Goal: Information Seeking & Learning: Learn about a topic

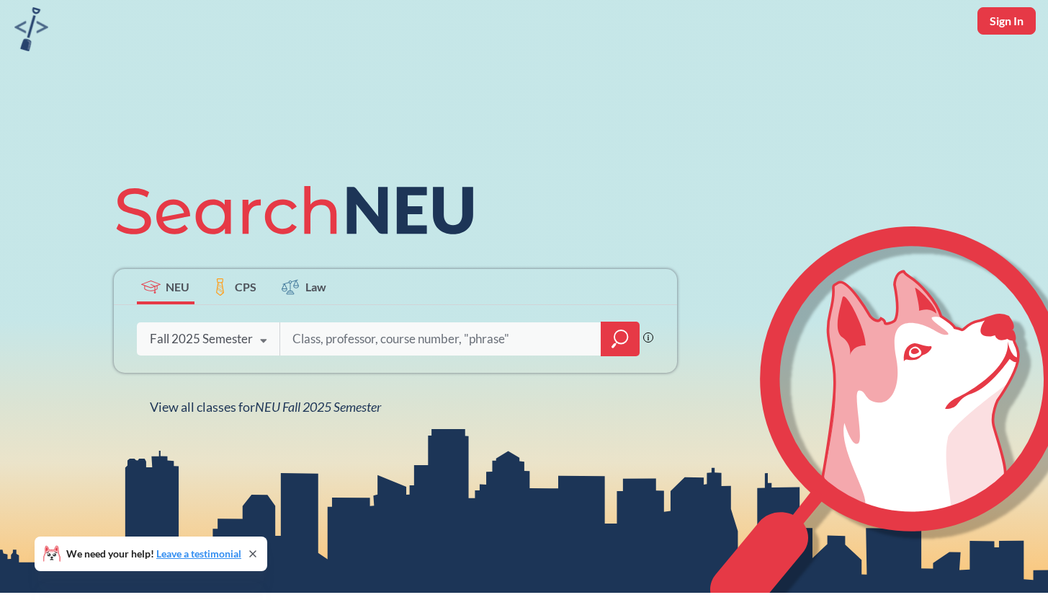
scroll to position [51, 0]
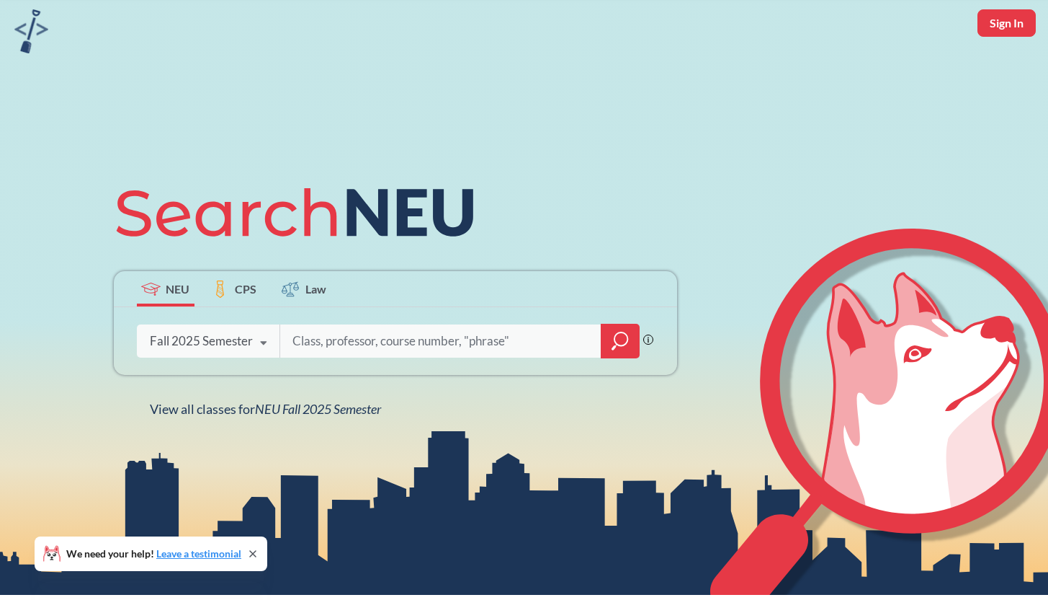
click at [383, 342] on input "search" at bounding box center [441, 341] width 300 height 30
type input "21592"
click at [619, 351] on div at bounding box center [620, 341] width 39 height 35
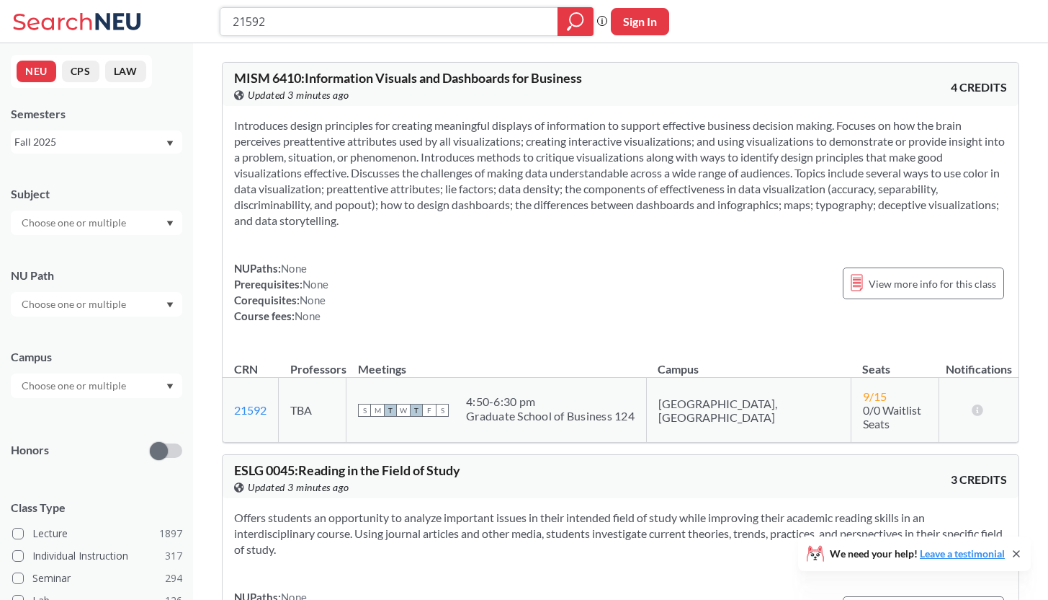
click at [307, 14] on input "21592" at bounding box center [389, 21] width 316 height 25
paste input "Visual/Dashboard Business"
type input "21592 Visual/Dashboard Business"
click at [573, 27] on icon "magnifying glass" at bounding box center [575, 22] width 17 height 20
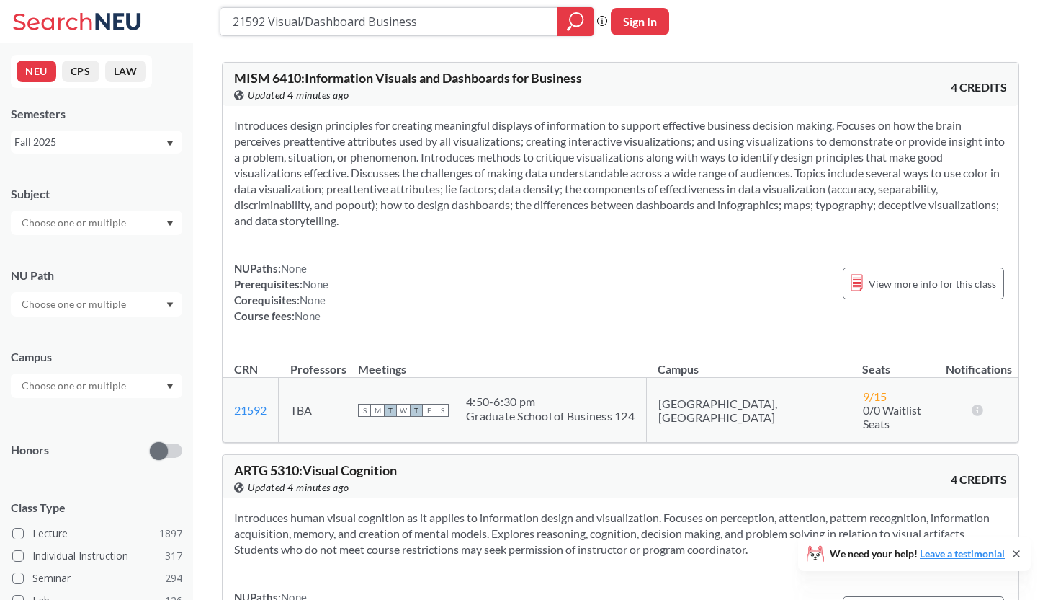
drag, startPoint x: 231, startPoint y: 19, endPoint x: 520, endPoint y: 22, distance: 289.0
click at [520, 22] on div "21592 Visual/Dashboard Business" at bounding box center [407, 21] width 374 height 29
paste input "21596"
type input "21596"
click at [575, 17] on icon "magnifying glass" at bounding box center [575, 22] width 17 height 20
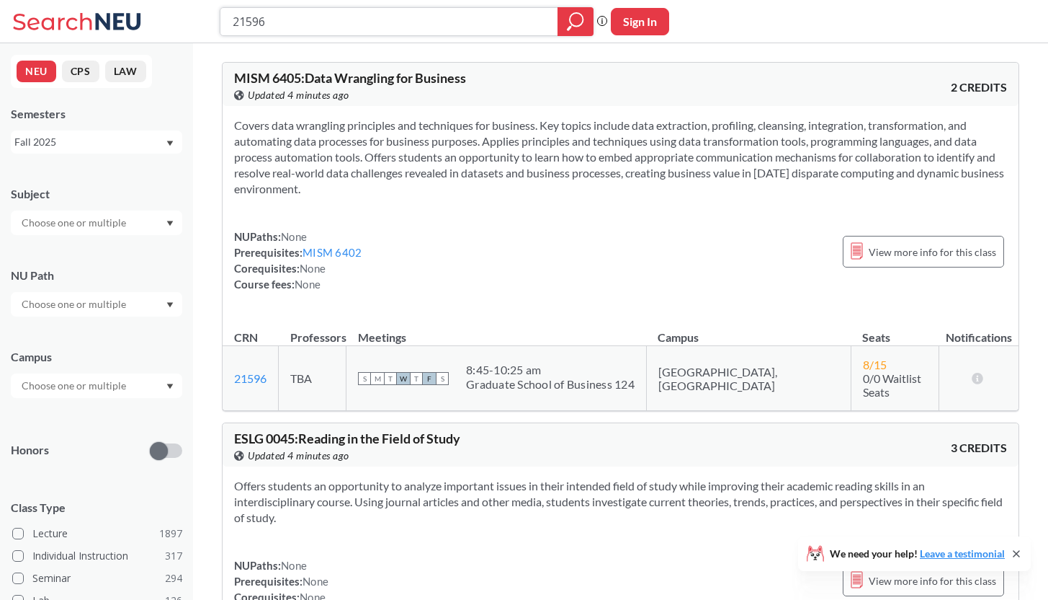
drag, startPoint x: 295, startPoint y: 19, endPoint x: 201, endPoint y: 18, distance: 93.7
click at [201, 18] on div "21596 Phrase search guarantees the exact search appears in the results. Ex. If …" at bounding box center [524, 21] width 1048 height 43
paste input "21590"
type input "21590"
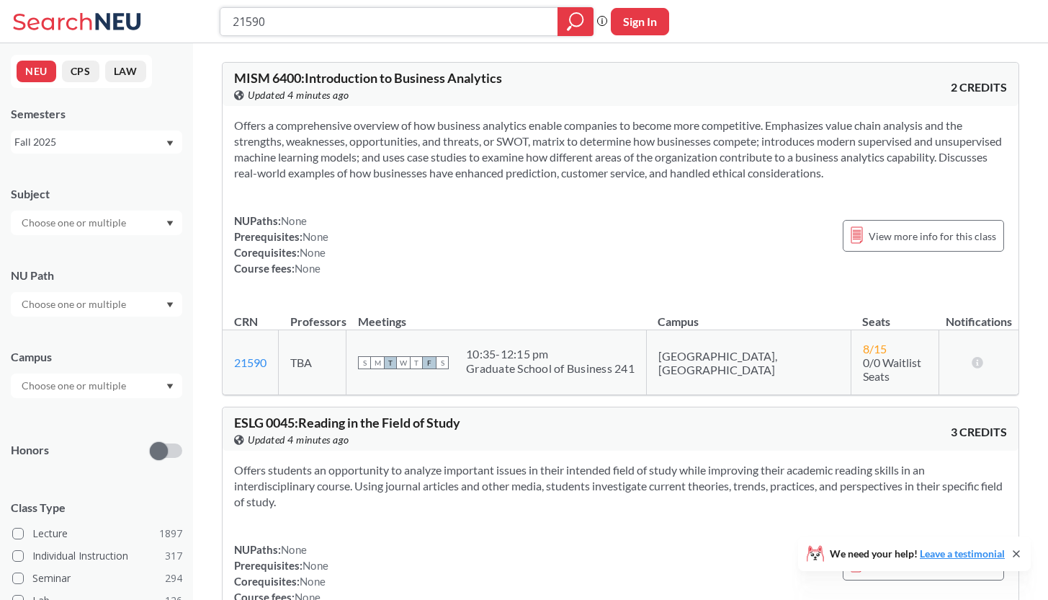
drag, startPoint x: 286, startPoint y: 25, endPoint x: 194, endPoint y: 25, distance: 92.2
click at [194, 25] on div "21590 Phrase search guarantees the exact search appears in the results. Ex. If …" at bounding box center [524, 21] width 1048 height 43
paste input "21592"
type input "21592"
click at [574, 30] on icon "magnifying glass" at bounding box center [575, 22] width 17 height 20
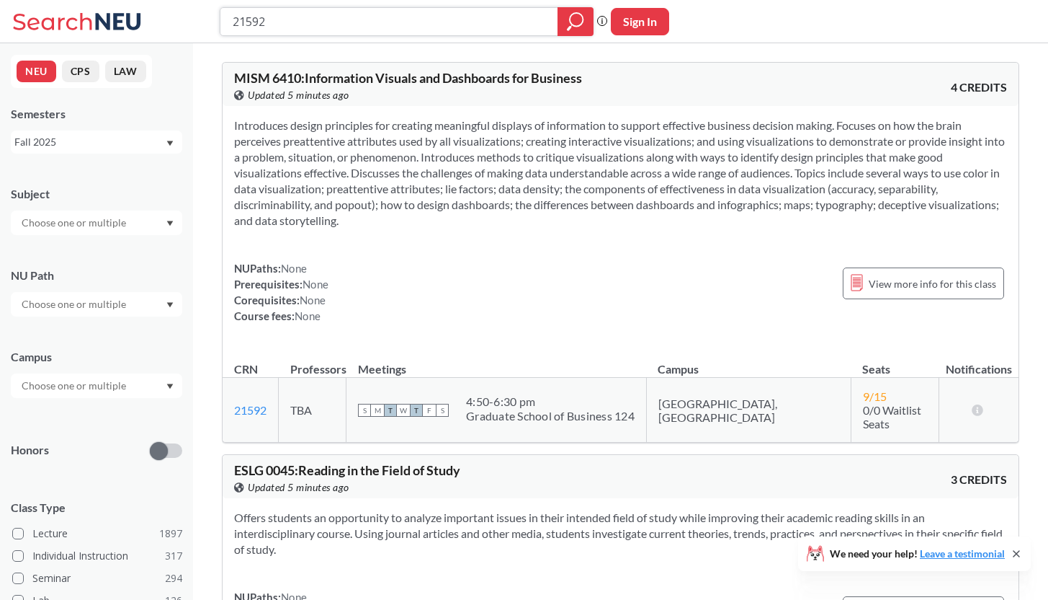
click at [398, 12] on input "21592" at bounding box center [389, 21] width 316 height 25
drag, startPoint x: 398, startPoint y: 17, endPoint x: 220, endPoint y: 17, distance: 178.0
click at [220, 17] on div "21592" at bounding box center [407, 21] width 374 height 29
paste input "Database Management for Business"
type input "Database Management for Business"
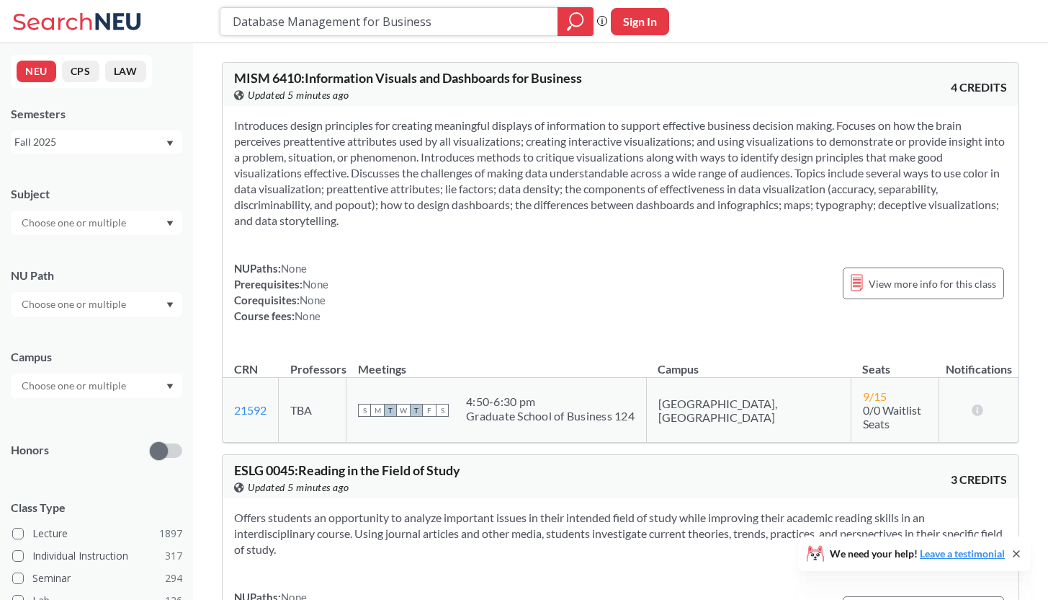
click at [565, 28] on div at bounding box center [576, 21] width 36 height 29
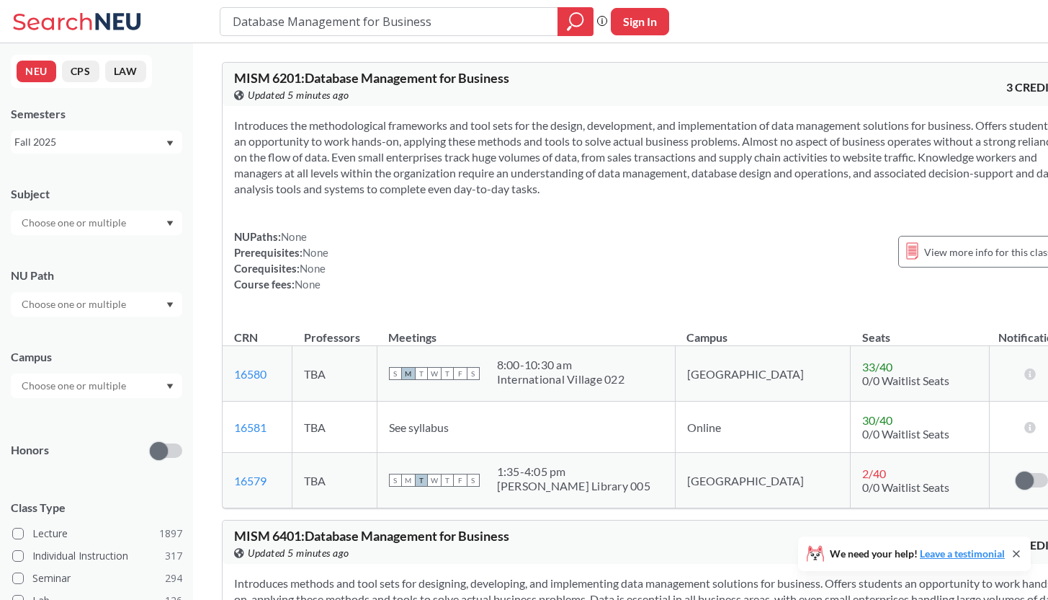
click at [438, 429] on span "See syllabus" at bounding box center [419, 427] width 60 height 14
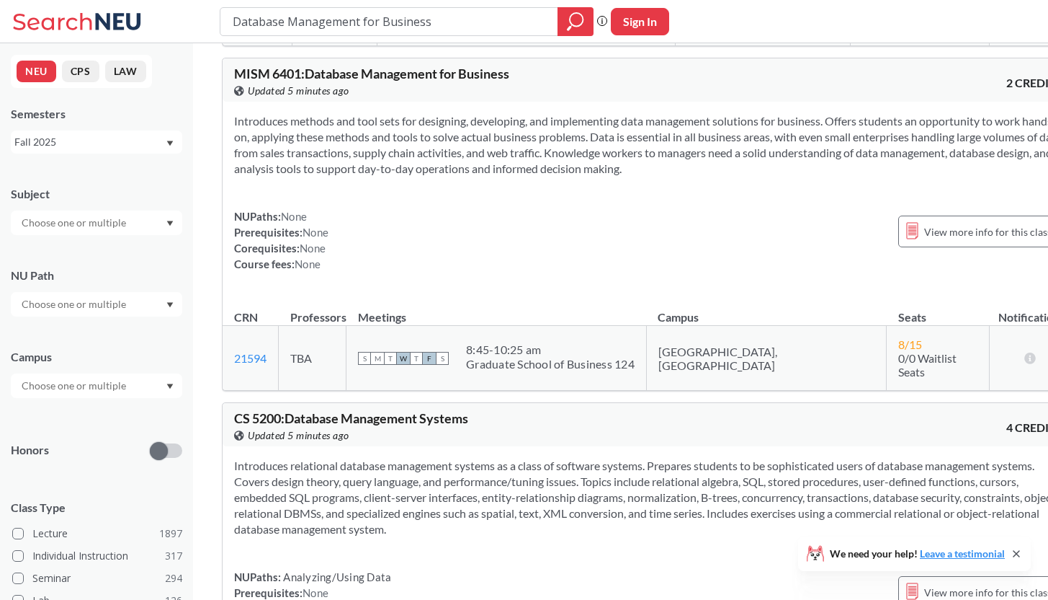
scroll to position [463, 0]
drag, startPoint x: 437, startPoint y: 25, endPoint x: 217, endPoint y: 21, distance: 219.8
click at [217, 21] on div "Database Management for Business Phrase search guarantees the exact search appe…" at bounding box center [524, 21] width 1048 height 43
paste input "Foundations of Data Analysis"
type input "Foundations of Data Analysis for Business"
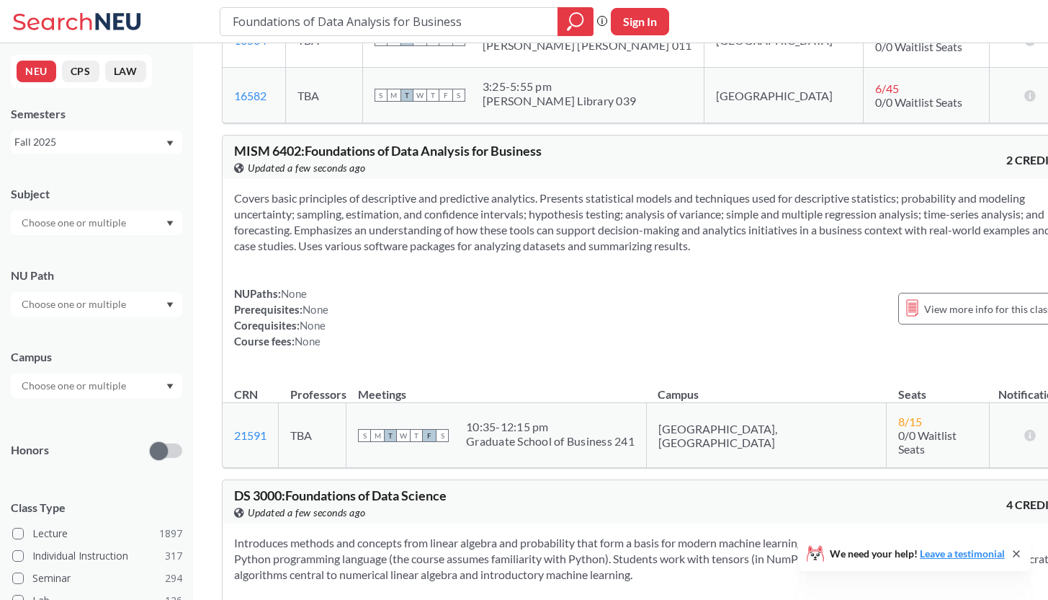
scroll to position [391, 0]
click at [927, 317] on div "View more info for this class" at bounding box center [979, 307] width 161 height 32
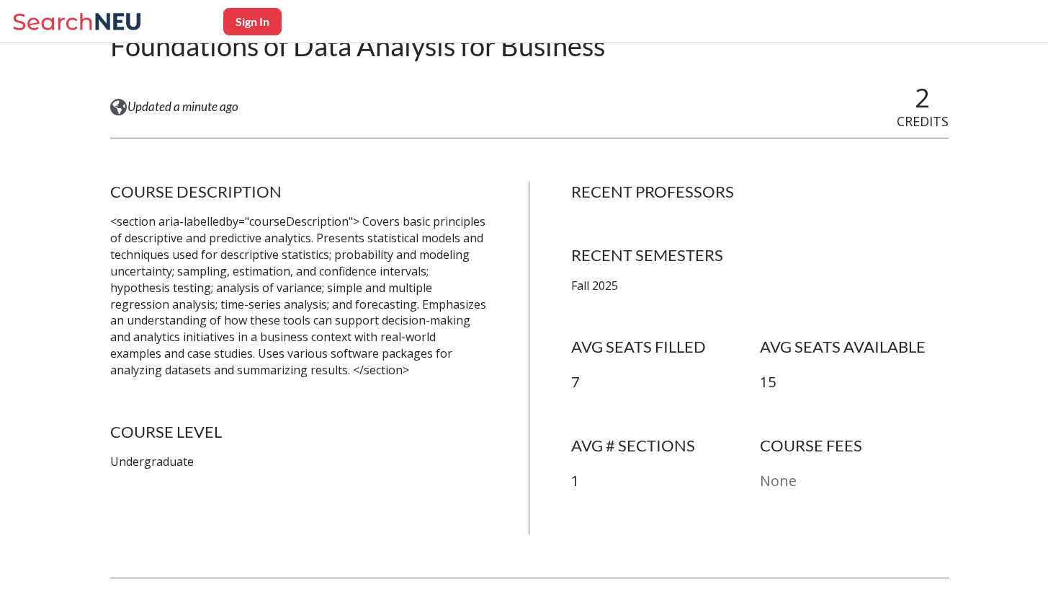
scroll to position [142, 0]
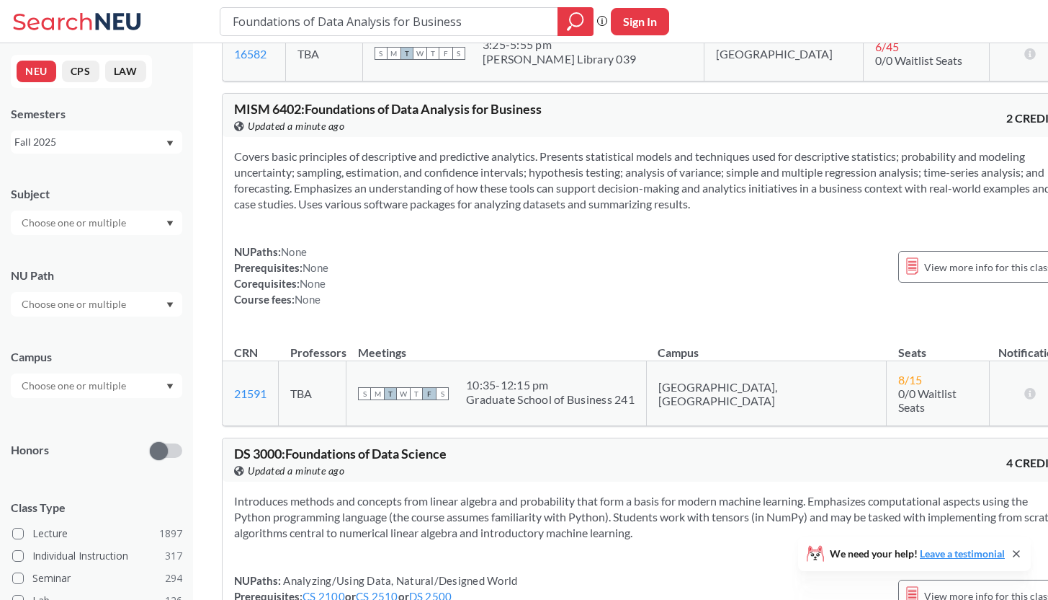
scroll to position [429, 0]
paste input "Database Management"
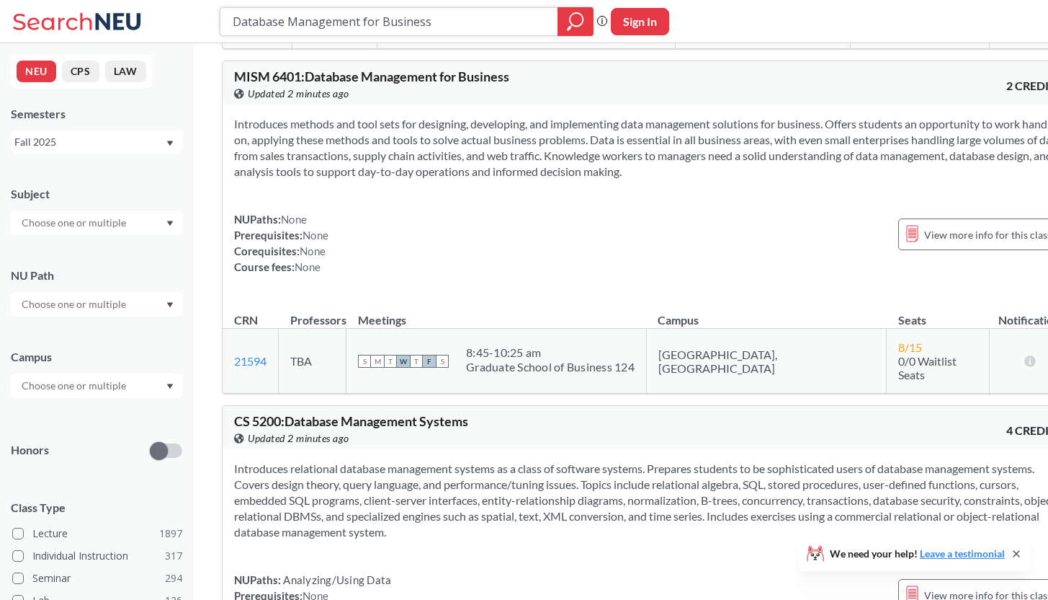
scroll to position [462, 0]
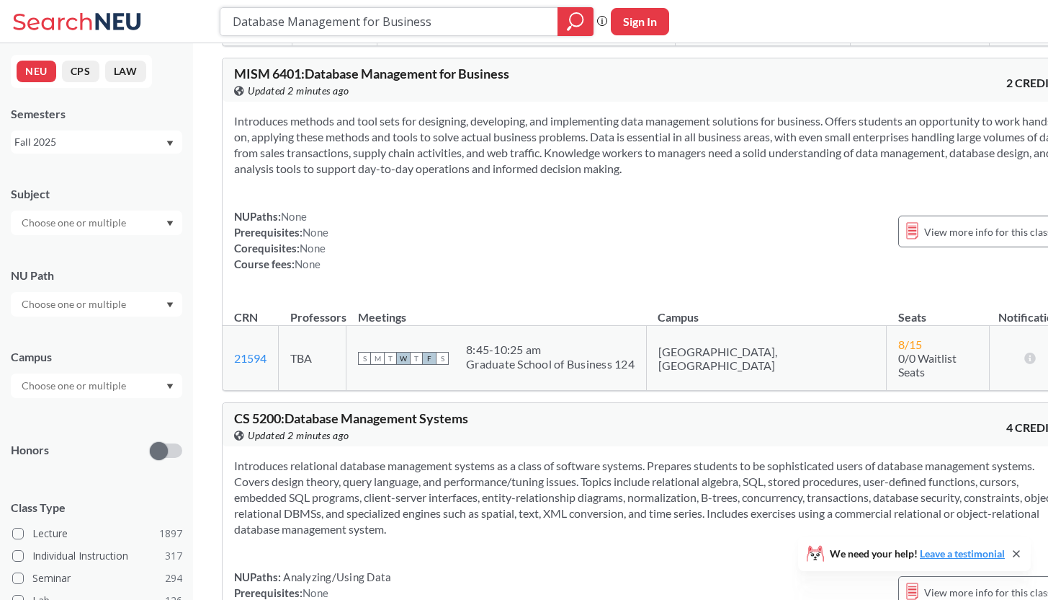
paste input "21590"
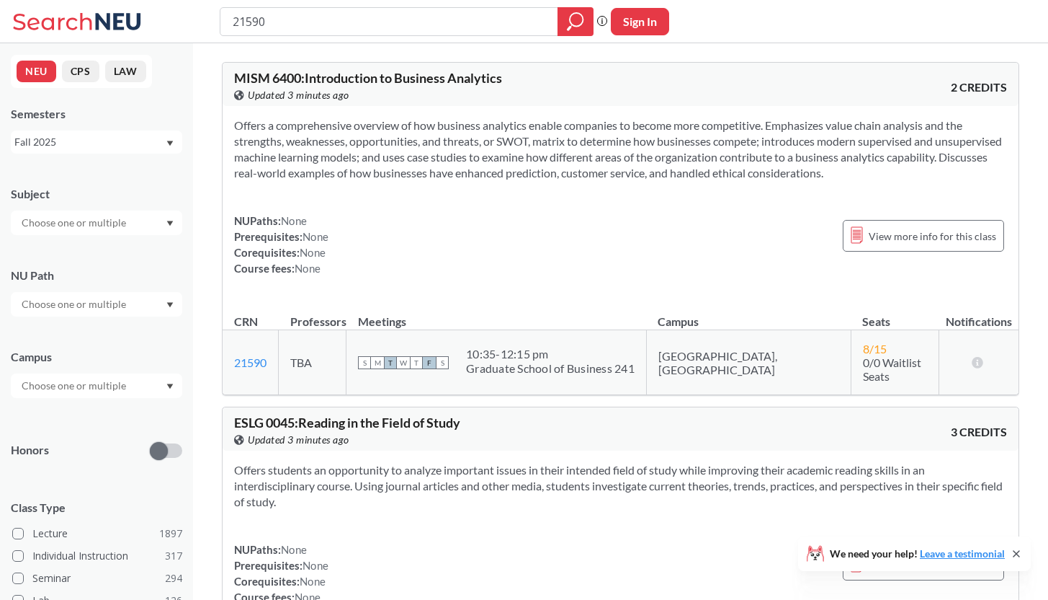
click at [342, 43] on div "21590 Phrase search guarantees the exact search appears in the results. Ex. If …" at bounding box center [524, 21] width 1048 height 43
click at [342, 31] on input "21590" at bounding box center [389, 21] width 316 height 25
paste input "6"
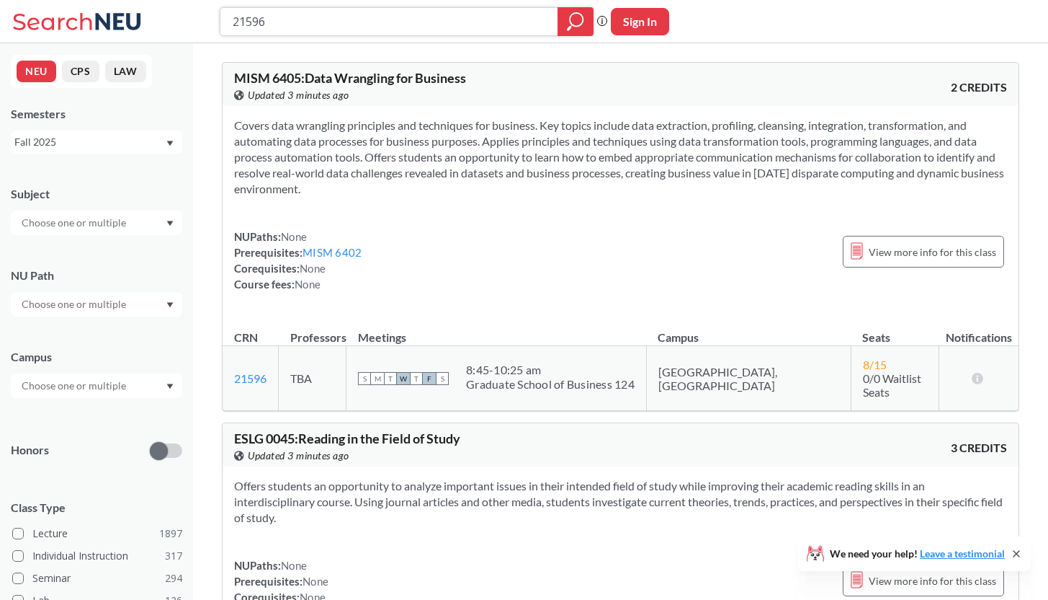
click at [321, 10] on input "21596" at bounding box center [389, 21] width 316 height 25
click at [323, 25] on input "21596" at bounding box center [389, 21] width 316 height 25
paste input "2"
type input "21592"
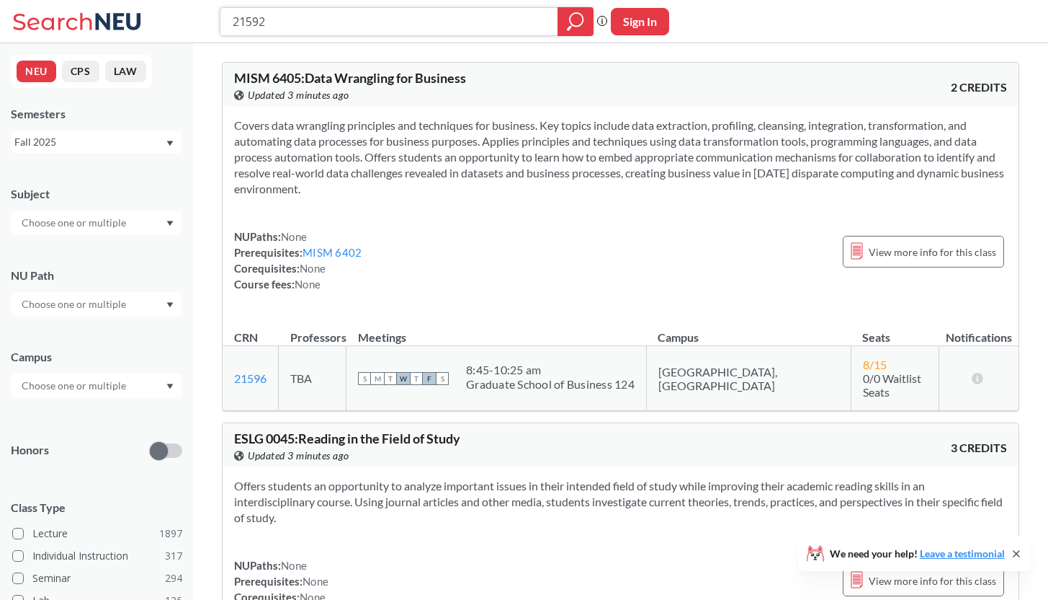
click at [566, 28] on div at bounding box center [576, 21] width 36 height 29
